Goal: Check status: Check status

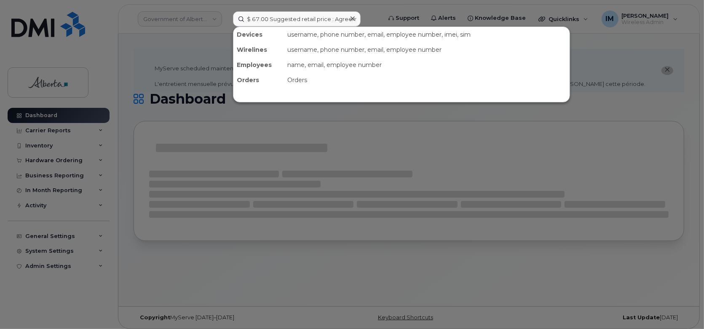
scroll to position [0, 315]
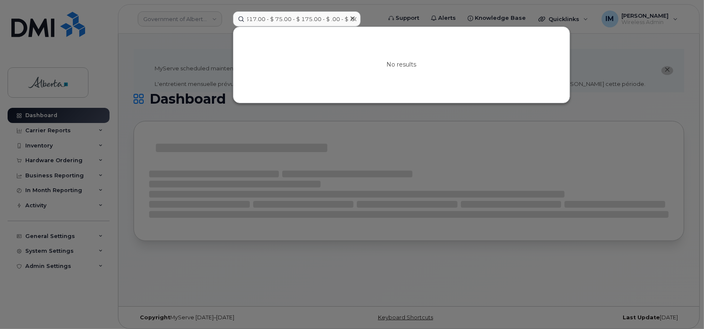
type input "$ 67.00 Suggested retail price : Agreement Rebate : Limited time offer : ROI cr…"
click at [349, 17] on div at bounding box center [352, 19] width 12 height 12
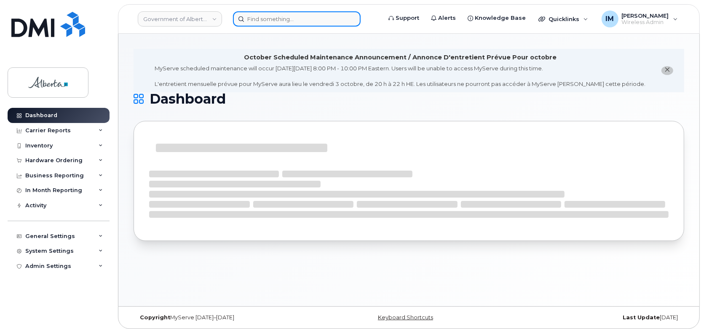
click at [315, 25] on input at bounding box center [297, 18] width 128 height 15
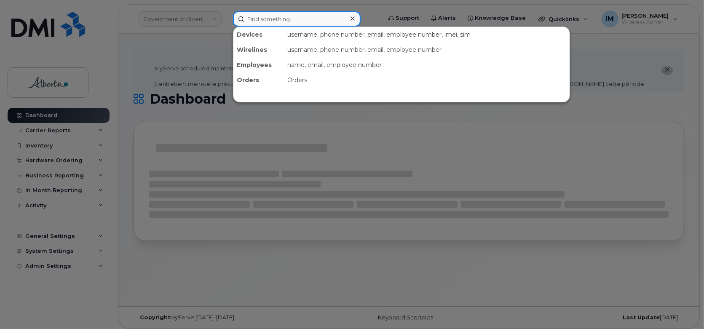
paste input "7802893368"
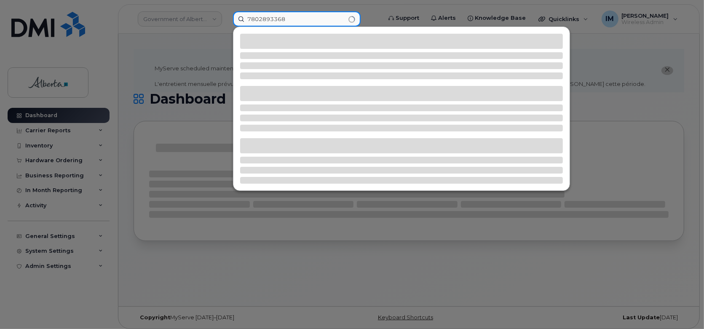
type input "7802893368"
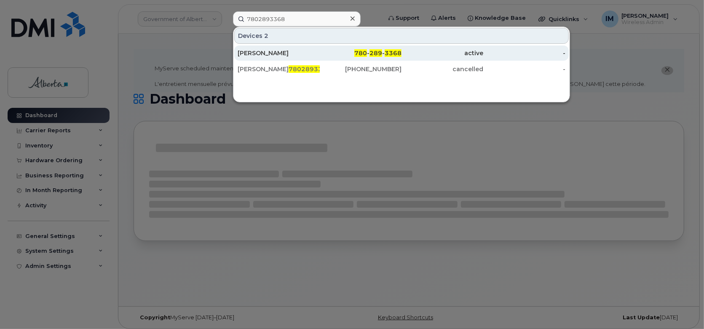
click at [277, 51] on div "[PERSON_NAME]" at bounding box center [279, 53] width 82 height 8
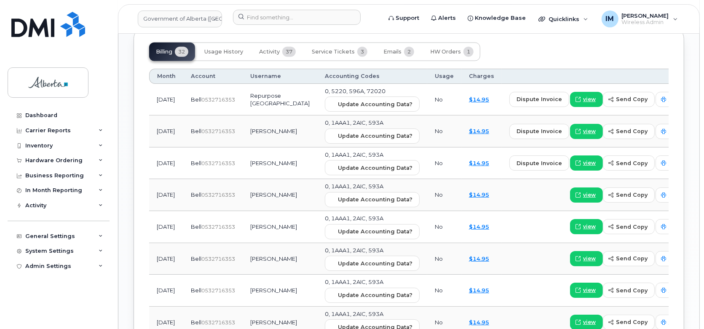
scroll to position [800, 0]
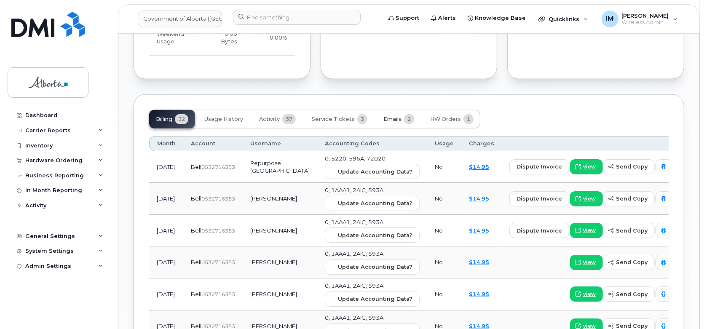
click at [404, 115] on button "Emails 2" at bounding box center [399, 119] width 44 height 19
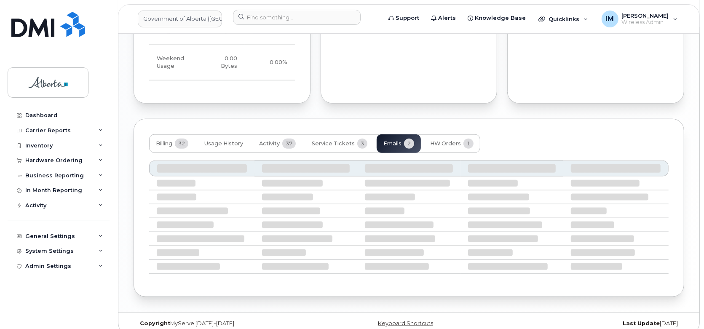
scroll to position [708, 0]
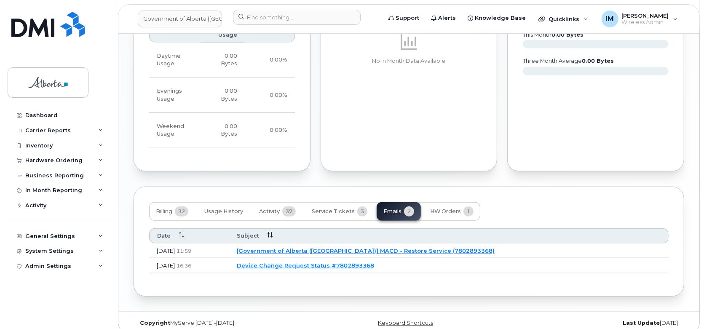
click at [442, 221] on div "Date Subject [DATE] 11:59 [Government of [GEOGRAPHIC_DATA] ([GEOGRAPHIC_DATA])]…" at bounding box center [409, 251] width 520 height 60
click at [446, 207] on button "HW Orders 1" at bounding box center [452, 211] width 57 height 19
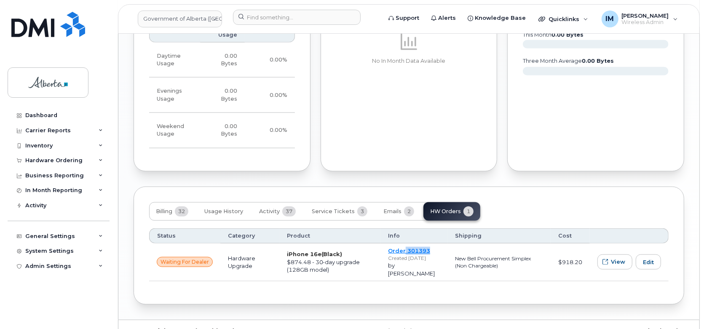
drag, startPoint x: 431, startPoint y: 239, endPoint x: 404, endPoint y: 237, distance: 27.0
click at [404, 244] on td "Order 301393 Created [DATE] by [PERSON_NAME]" at bounding box center [414, 263] width 67 height 38
copy link "301393"
click at [385, 275] on div "Status Category Product Info Shipping Cost waiting for dealer Hardware Upgrade …" at bounding box center [409, 255] width 520 height 68
click at [402, 203] on button "Emails 2" at bounding box center [399, 211] width 44 height 19
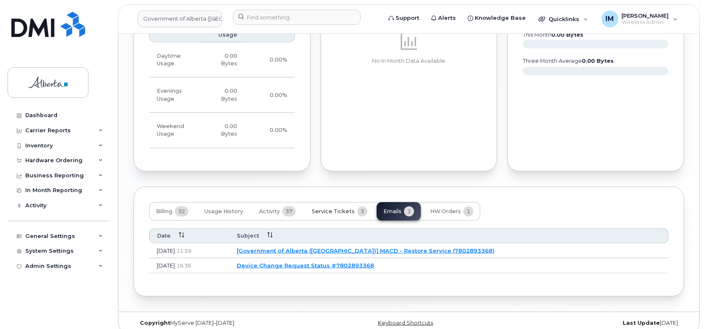
click at [344, 206] on button "Service Tickets 3" at bounding box center [339, 211] width 69 height 19
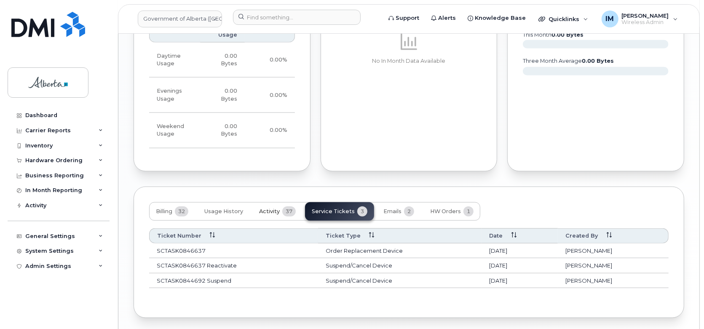
click at [276, 208] on span "Activity" at bounding box center [269, 211] width 21 height 7
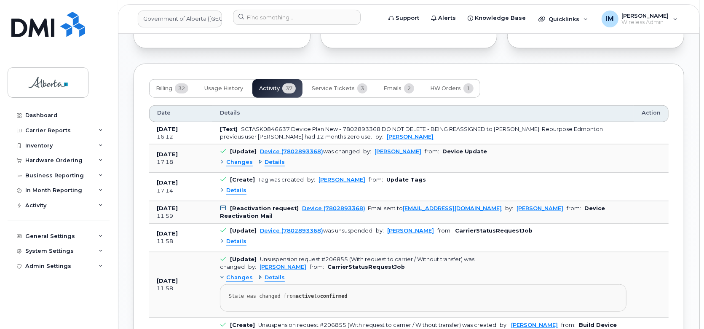
scroll to position [835, 0]
